Goal: Transaction & Acquisition: Purchase product/service

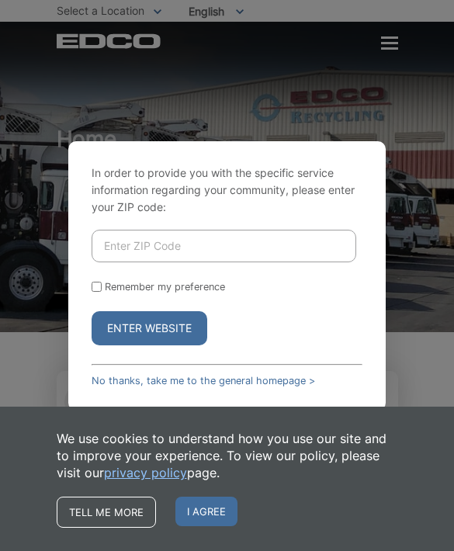
click at [195, 262] on input "Enter ZIP Code" at bounding box center [225, 246] width 266 height 33
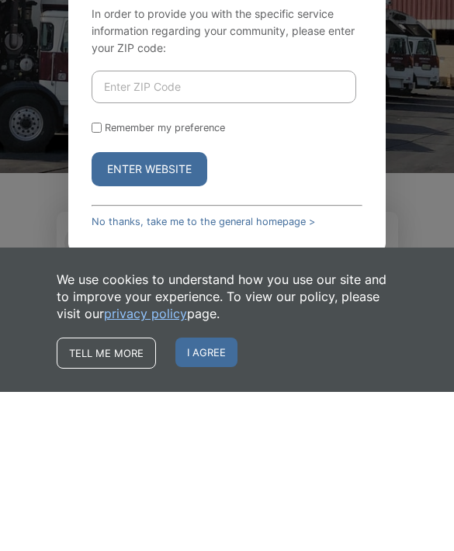
type input "92083"
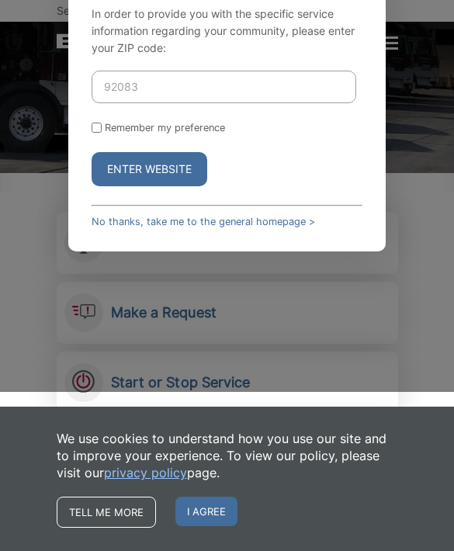
click at [92, 135] on form "92083 Remember my preference Enter Website" at bounding box center [228, 129] width 272 height 116
click at [92, 164] on form "92083 Remember my preference Enter Website" at bounding box center [228, 129] width 272 height 116
click at [93, 163] on form "92083 Remember my preference Enter Website" at bounding box center [228, 129] width 272 height 116
click at [97, 103] on input "92083" at bounding box center [225, 87] width 266 height 33
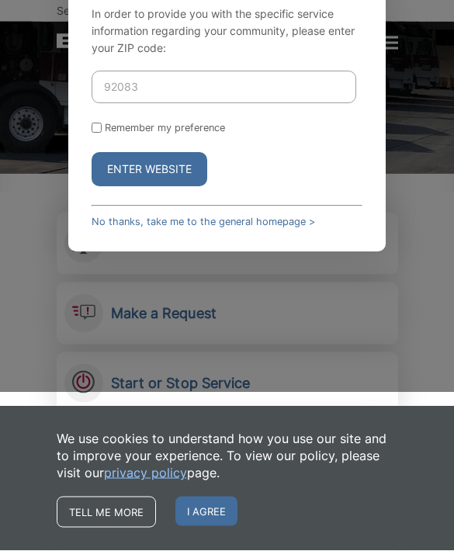
click at [98, 134] on input "Remember my preference" at bounding box center [97, 128] width 10 height 10
checkbox input "true"
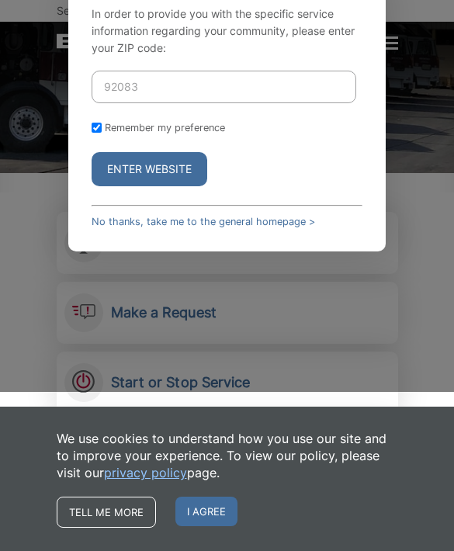
click at [170, 186] on button "Enter Website" at bounding box center [150, 169] width 116 height 34
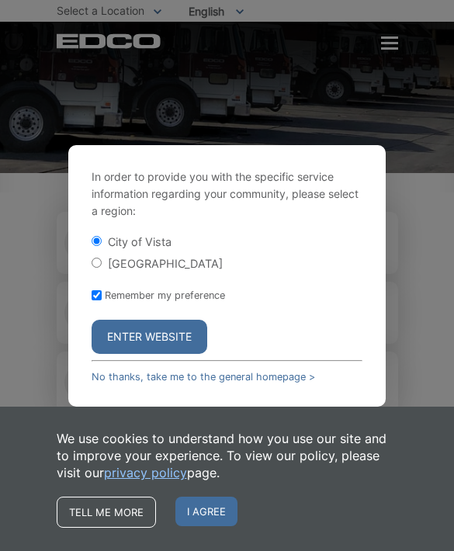
click at [163, 354] on button "Enter Website" at bounding box center [150, 337] width 116 height 34
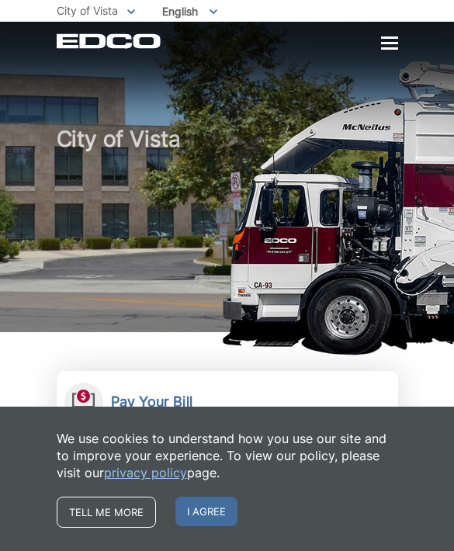
click at [200, 512] on span "I agree" at bounding box center [206, 512] width 62 height 30
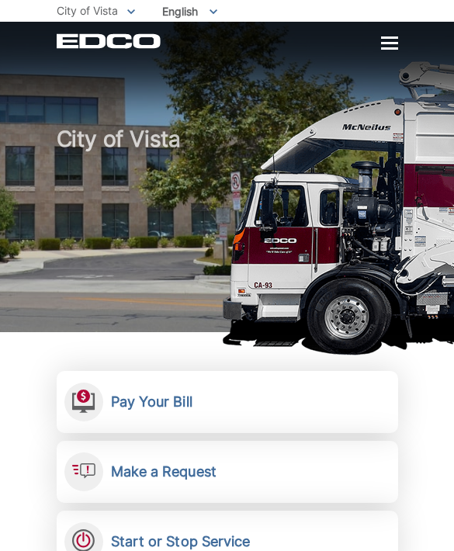
click at [392, 44] on div at bounding box center [389, 43] width 17 height 2
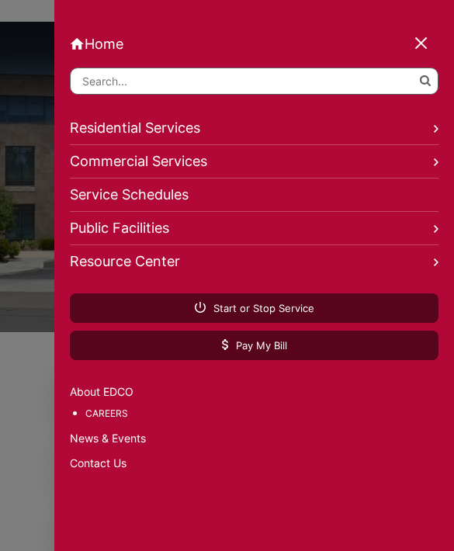
click at [415, 47] on div at bounding box center [423, 44] width 22 height 22
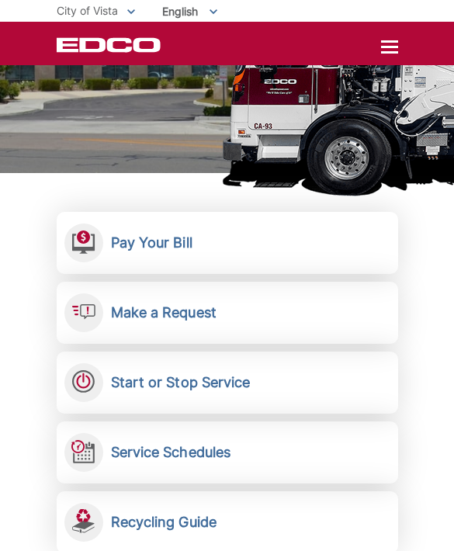
scroll to position [164, 0]
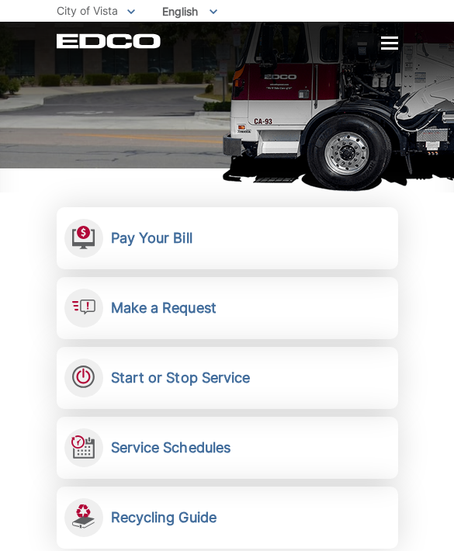
click at [109, 246] on link "Pay Your Bill View, pay, and manage your bill online." at bounding box center [228, 238] width 342 height 62
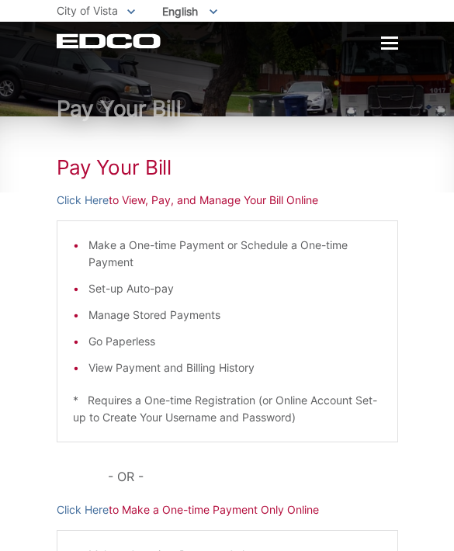
click at [84, 201] on link "Click Here" at bounding box center [83, 200] width 52 height 17
